Goal: Task Accomplishment & Management: Use online tool/utility

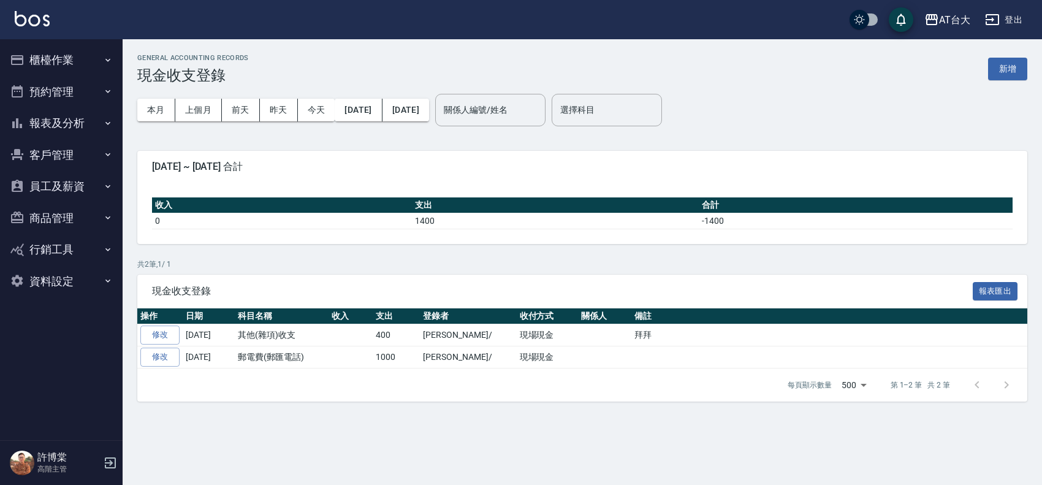
click at [94, 68] on button "櫃檯作業" at bounding box center [61, 60] width 113 height 32
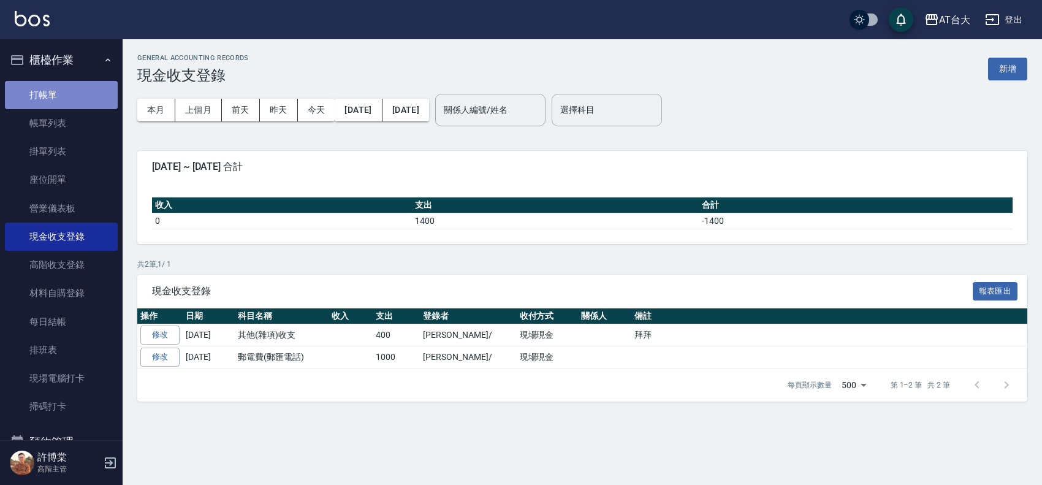
drag, startPoint x: 80, startPoint y: 86, endPoint x: 86, endPoint y: 89, distance: 6.6
click at [80, 86] on link "打帳單" at bounding box center [61, 95] width 113 height 28
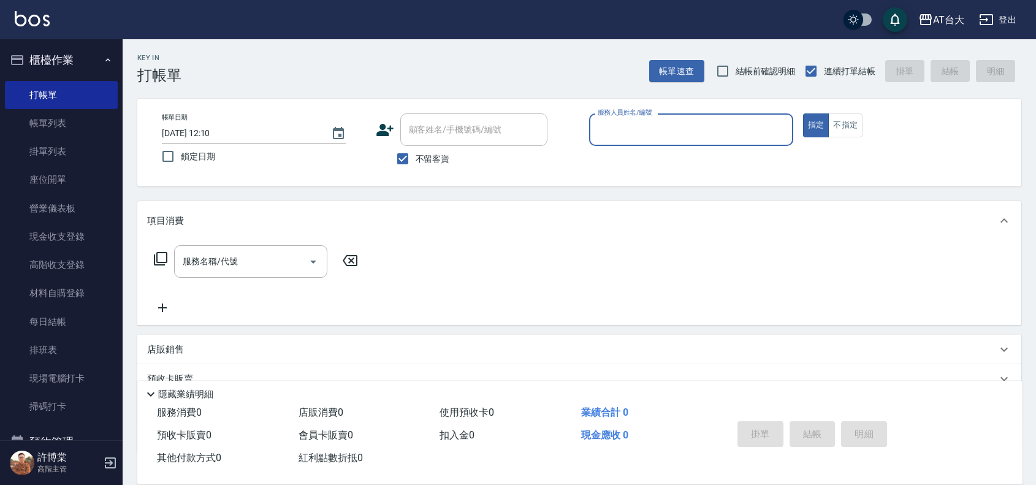
click at [596, 127] on input "服務人員姓名/編號" at bounding box center [690, 129] width 193 height 21
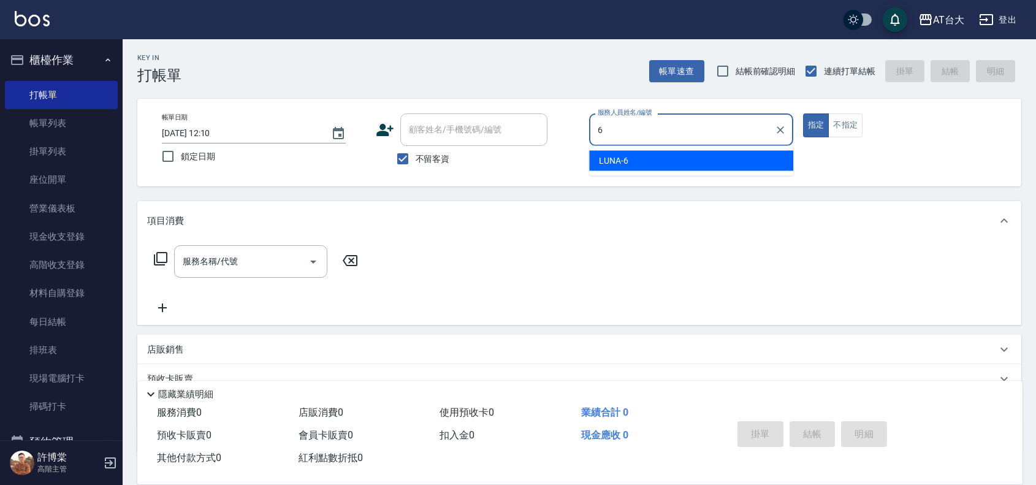
type input "LUNA-6"
type button "true"
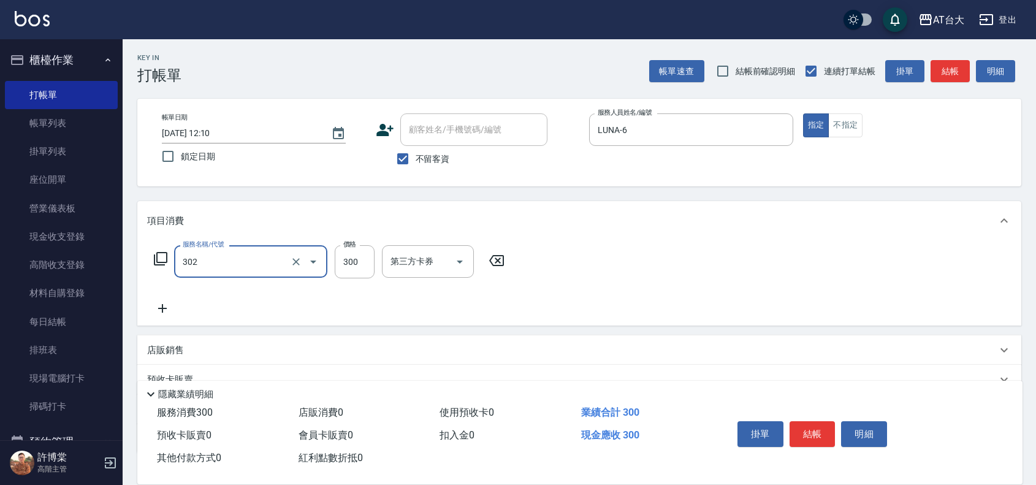
type input "剪髮(302)"
type input "450"
click at [806, 416] on div "掛單 結帳 明細" at bounding box center [812, 435] width 160 height 39
click at [806, 425] on button "結帳" at bounding box center [812, 434] width 46 height 26
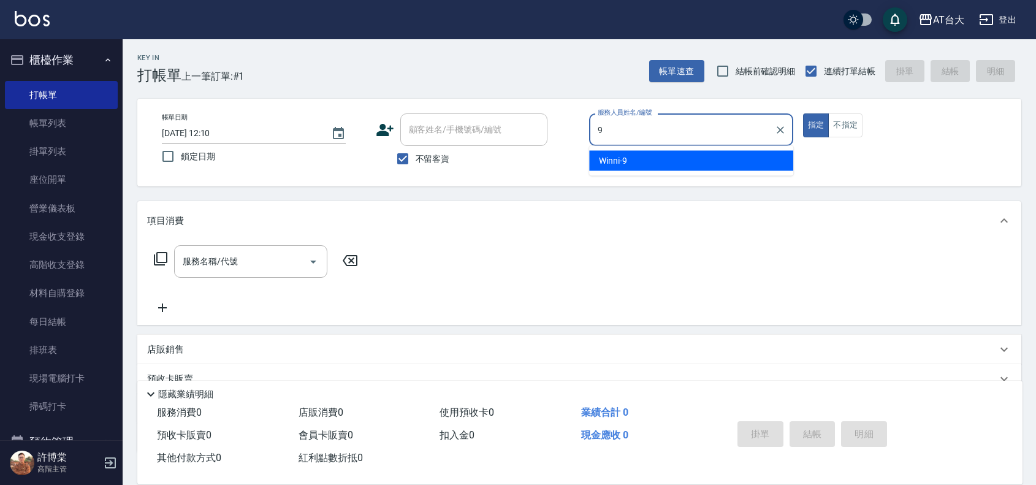
type input "Winni-9"
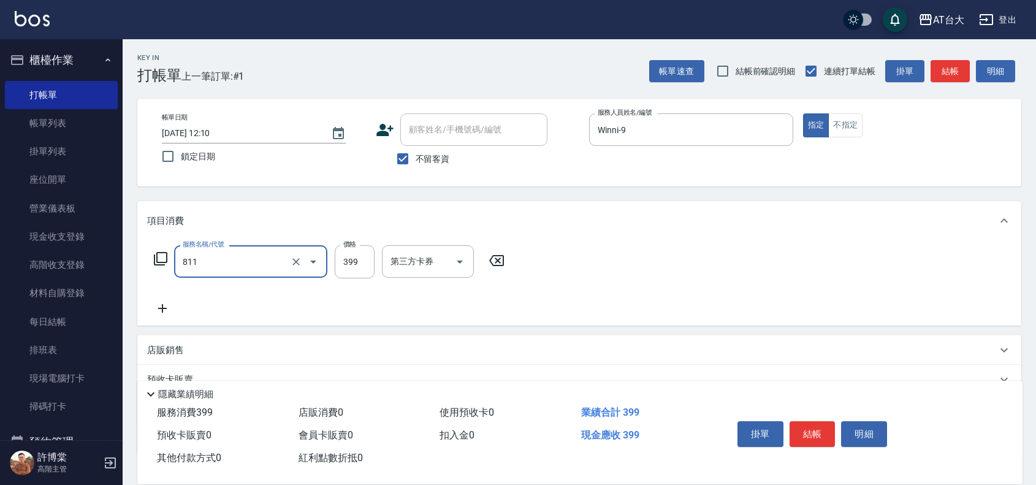
type input "洗+剪(811)"
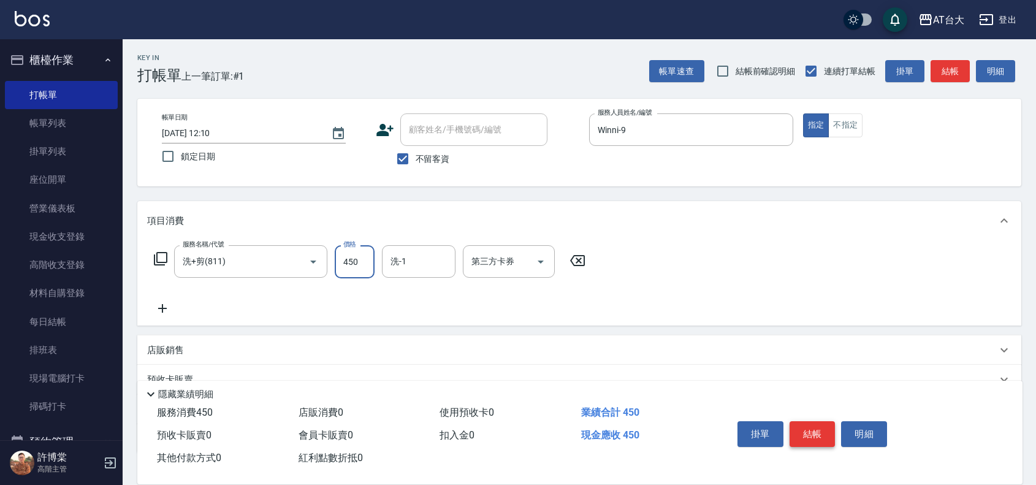
type input "450"
click at [813, 427] on button "結帳" at bounding box center [812, 434] width 46 height 26
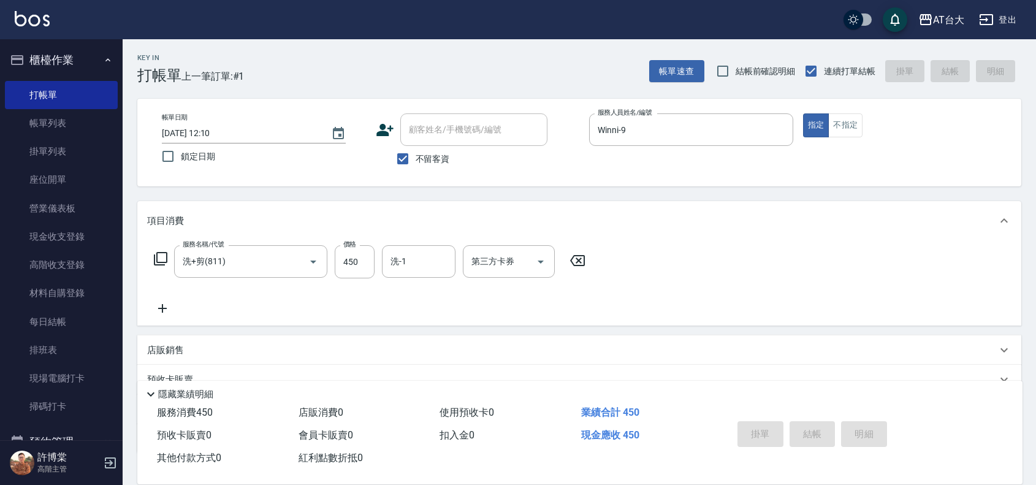
type input "[DATE] 12:12"
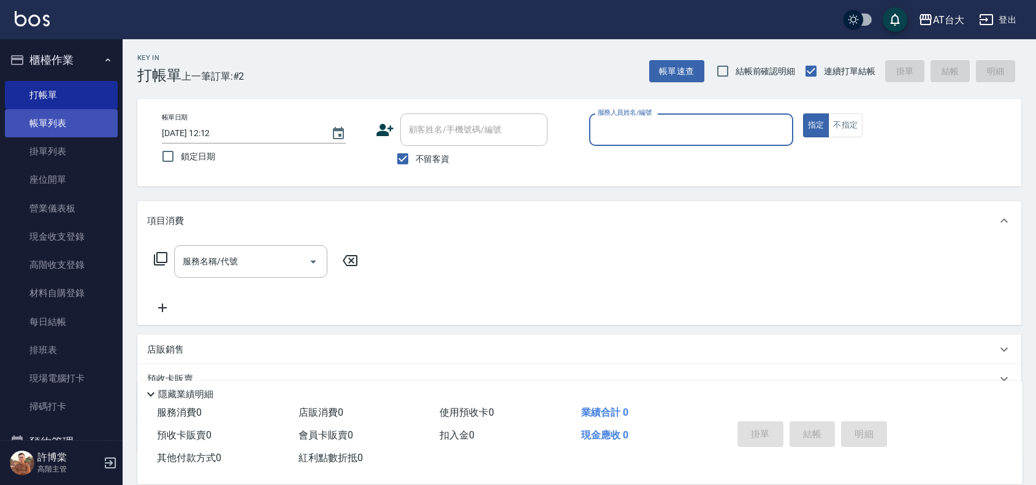
click at [89, 127] on link "帳單列表" at bounding box center [61, 123] width 113 height 28
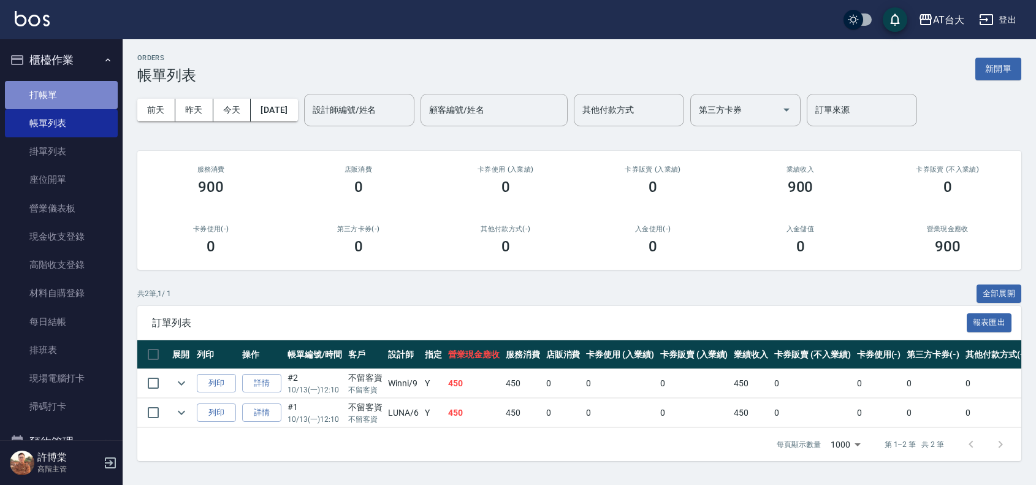
click at [83, 89] on link "打帳單" at bounding box center [61, 95] width 113 height 28
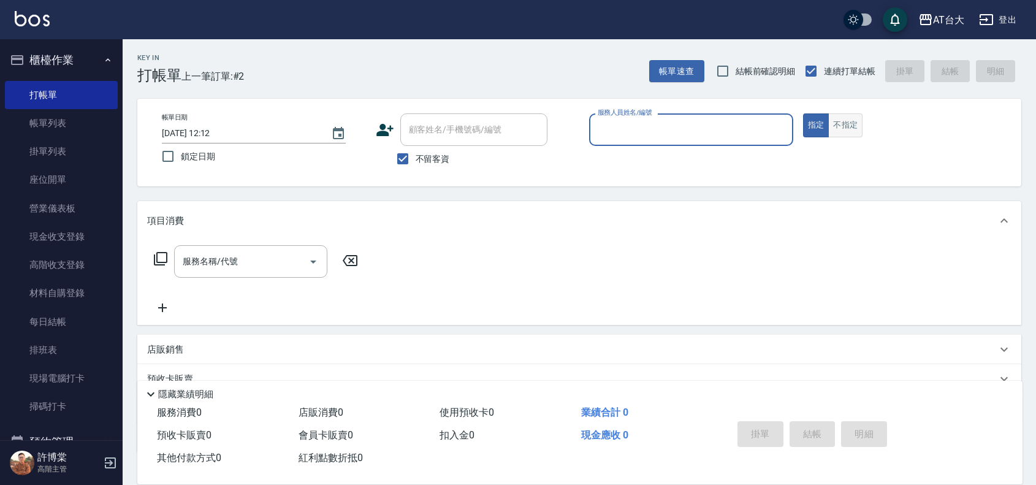
click at [853, 123] on button "不指定" at bounding box center [845, 125] width 34 height 24
